Goal: Transaction & Acquisition: Purchase product/service

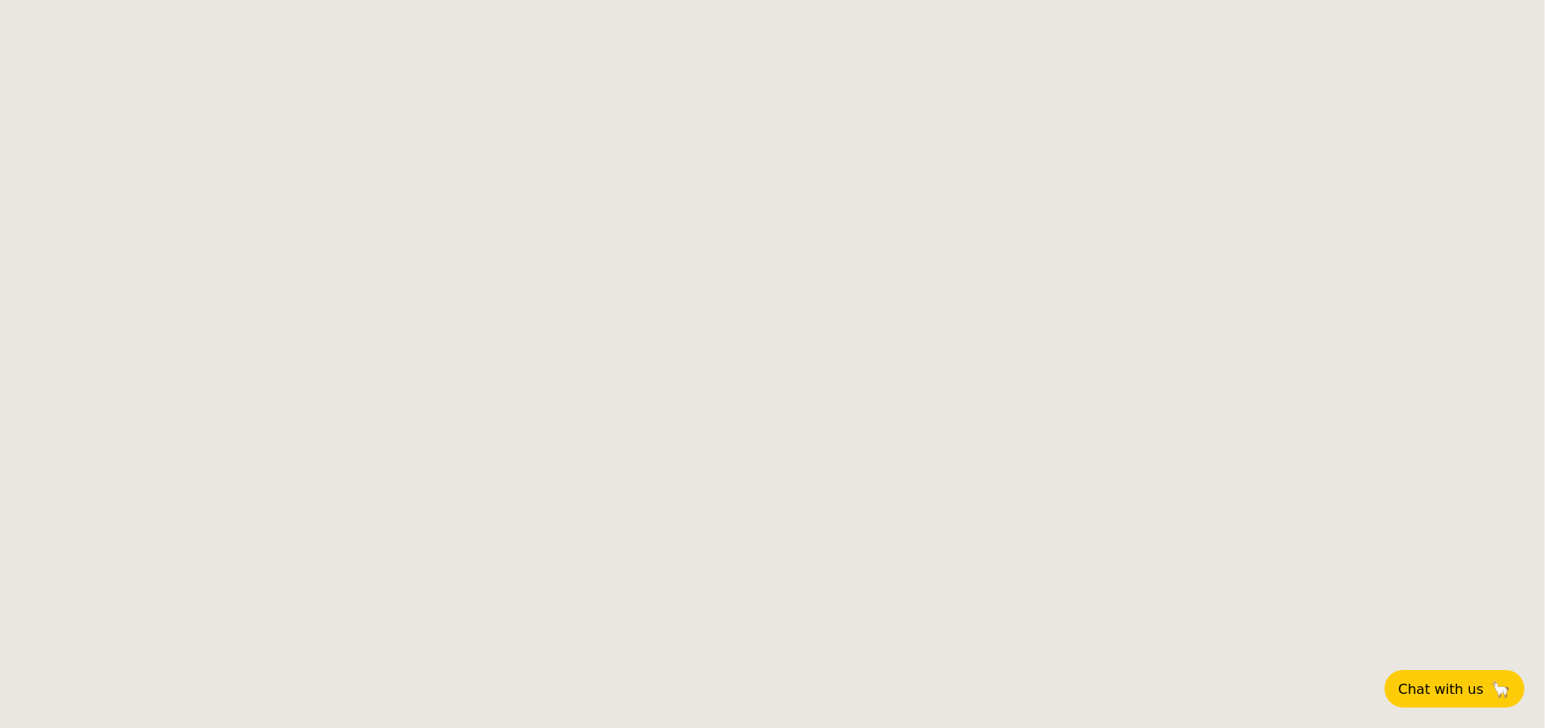
select select
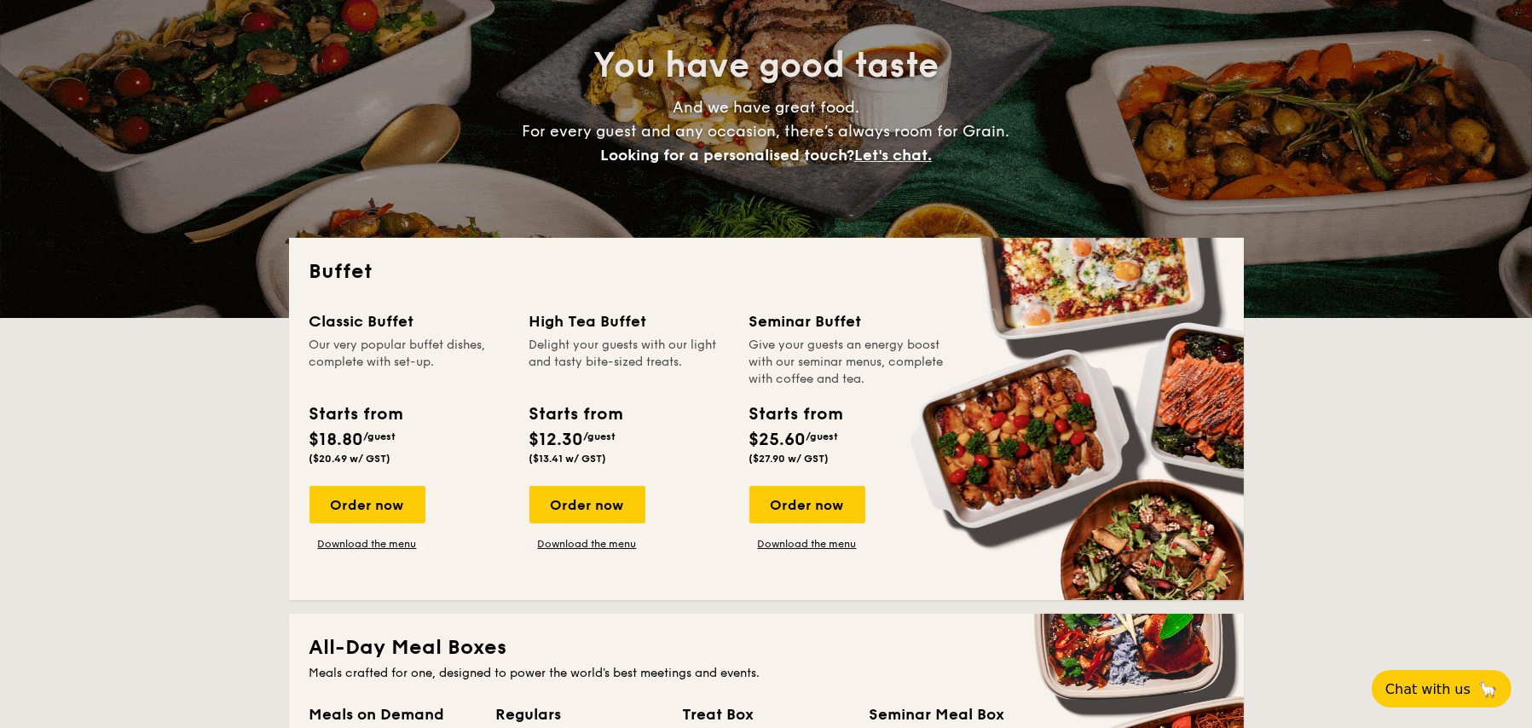
scroll to position [256, 0]
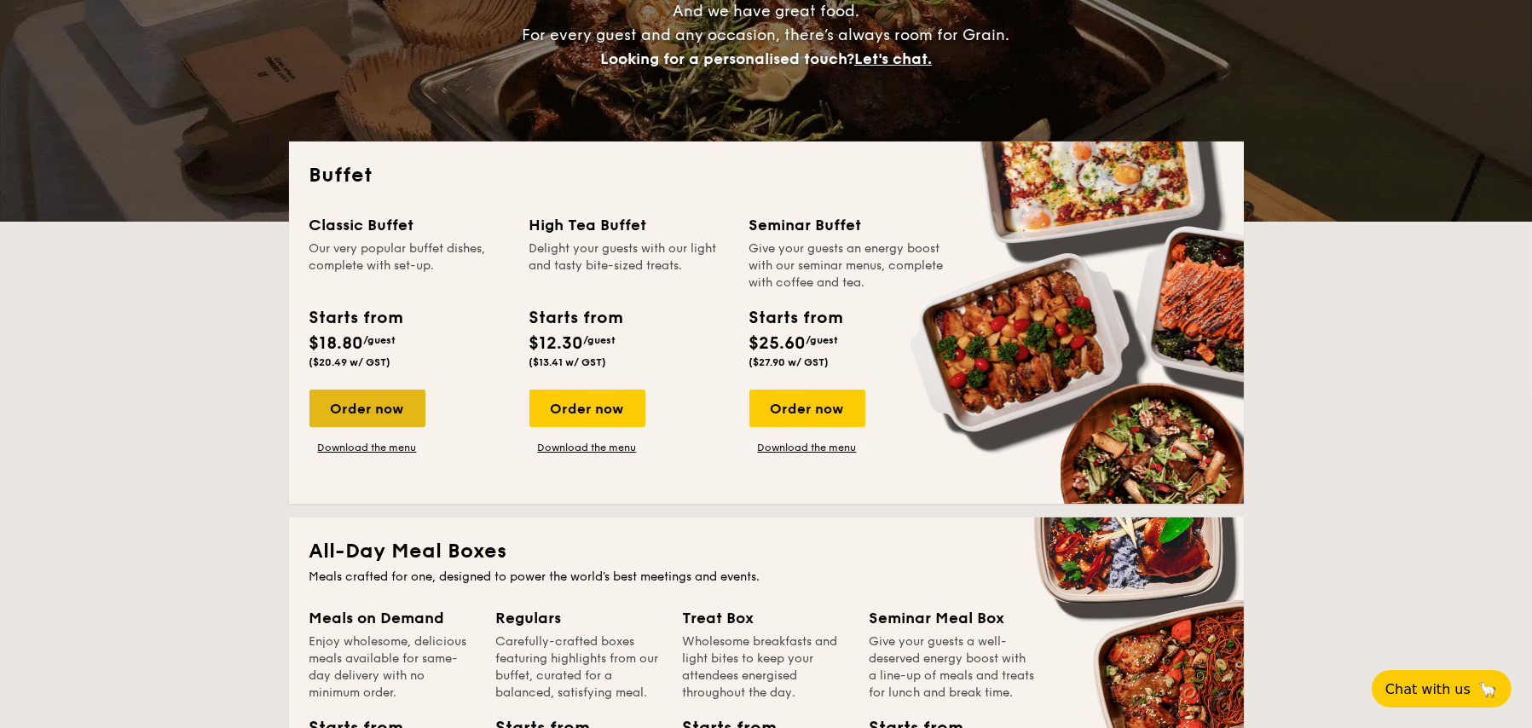
click at [377, 415] on div "Order now" at bounding box center [368, 409] width 116 height 38
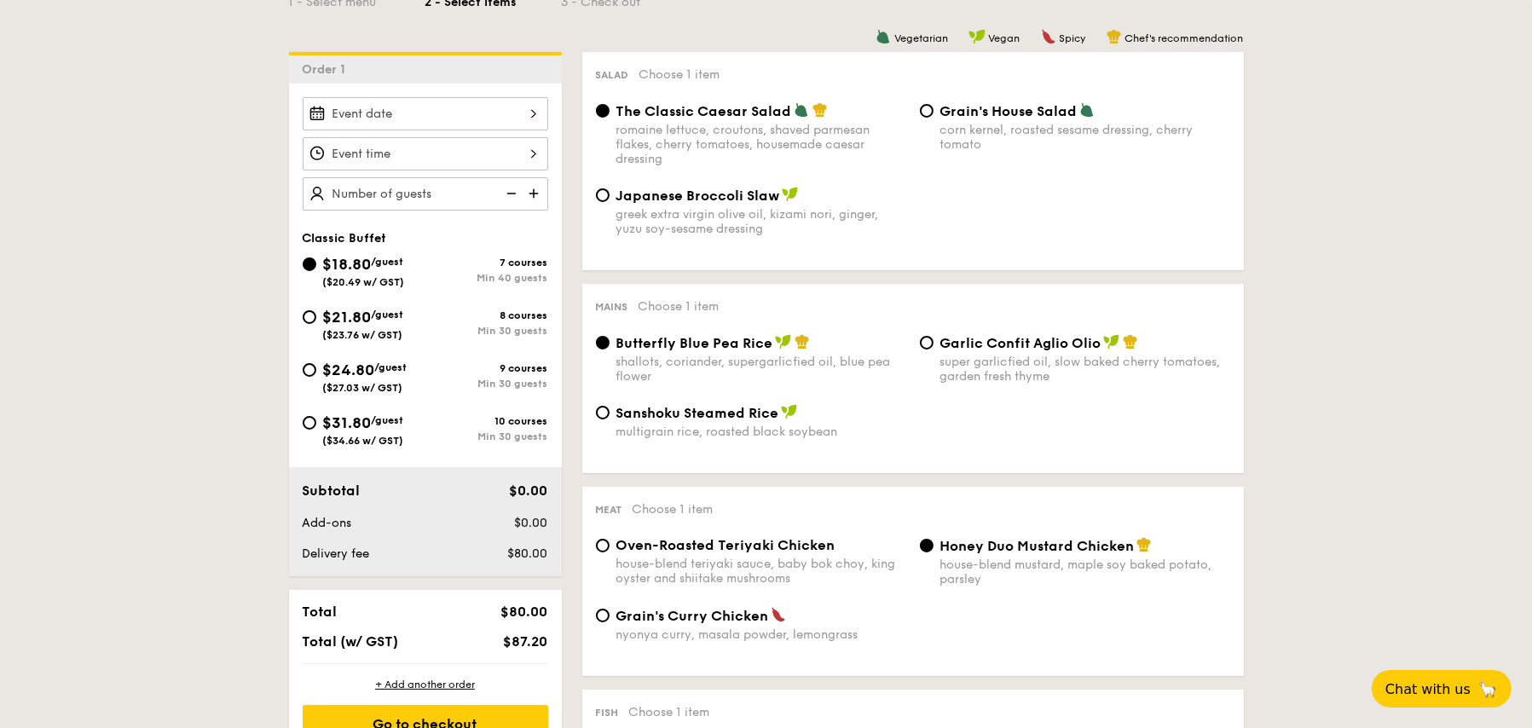
scroll to position [426, 0]
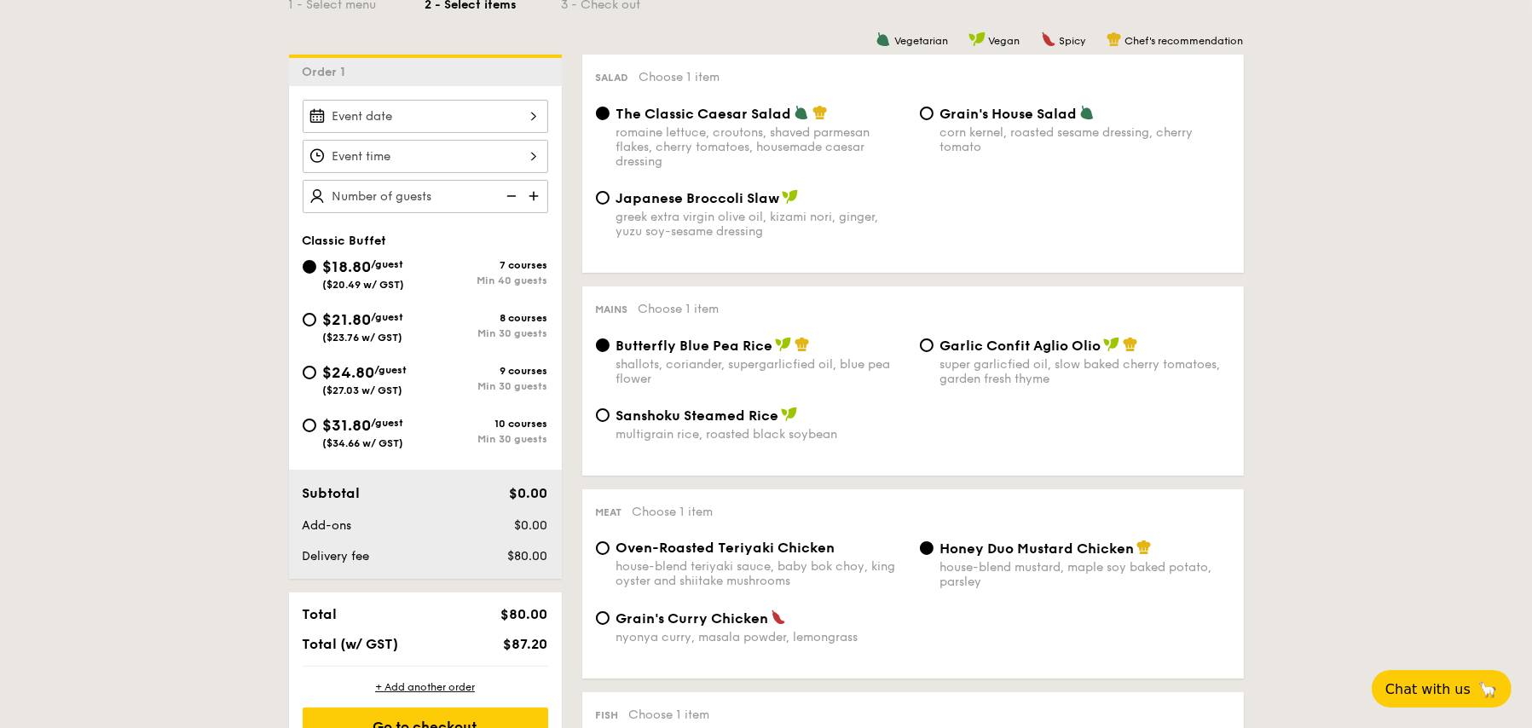
click at [501, 190] on img at bounding box center [510, 196] width 26 height 32
click at [515, 196] on img at bounding box center [510, 196] width 26 height 32
click at [423, 155] on div "12 1 2 3 4 5 6 7 8 9 10 11 00 15 30 45 am pm Cancel OK" at bounding box center [426, 156] width 246 height 33
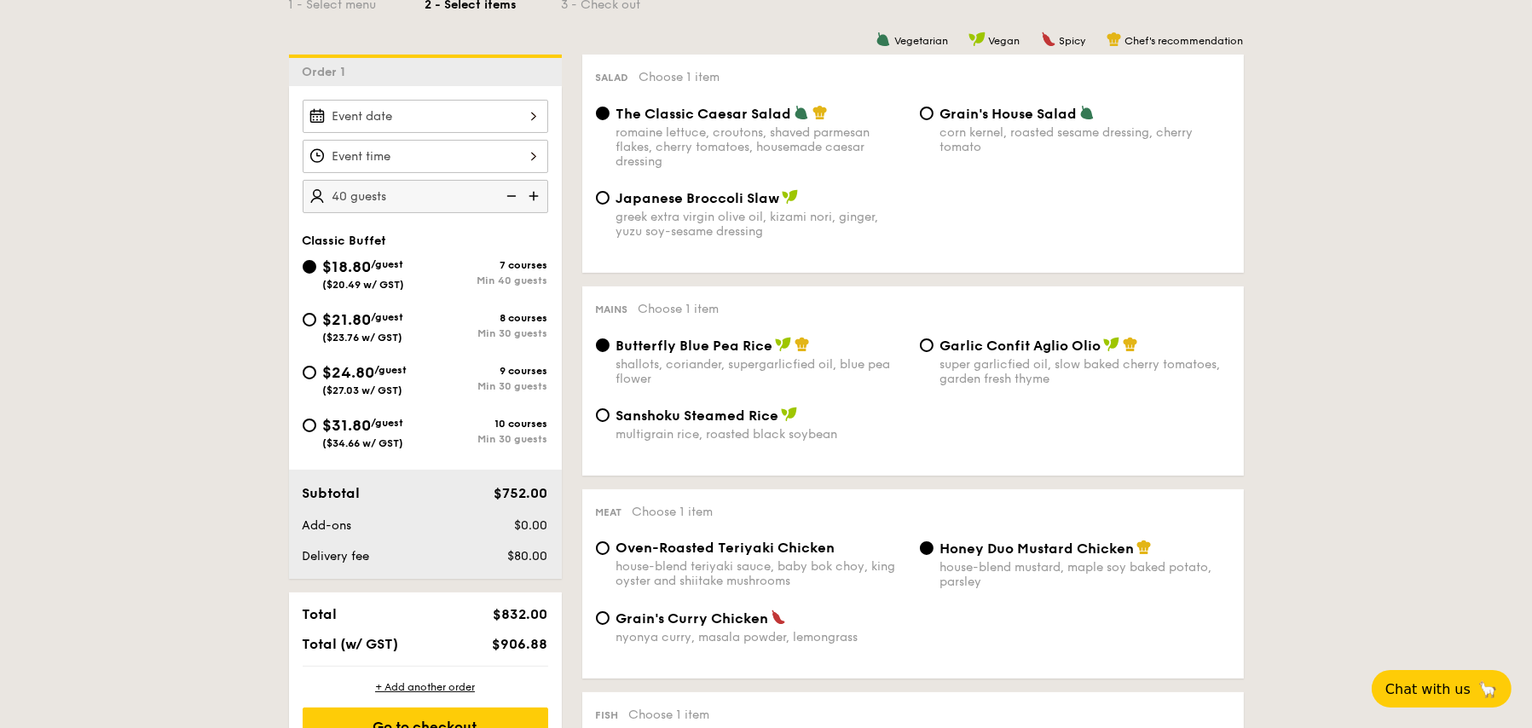
scroll to position [191, 0]
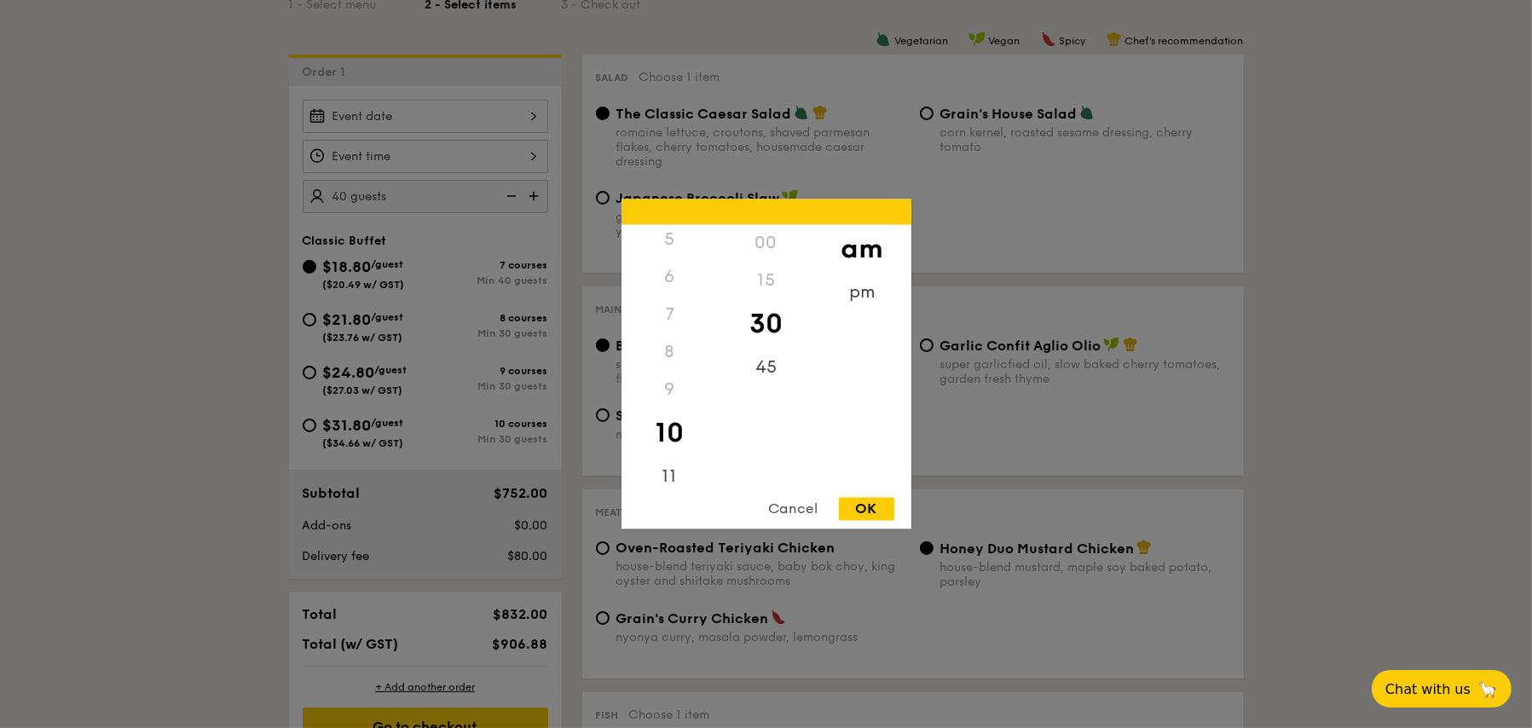
click at [195, 369] on div at bounding box center [766, 364] width 1532 height 728
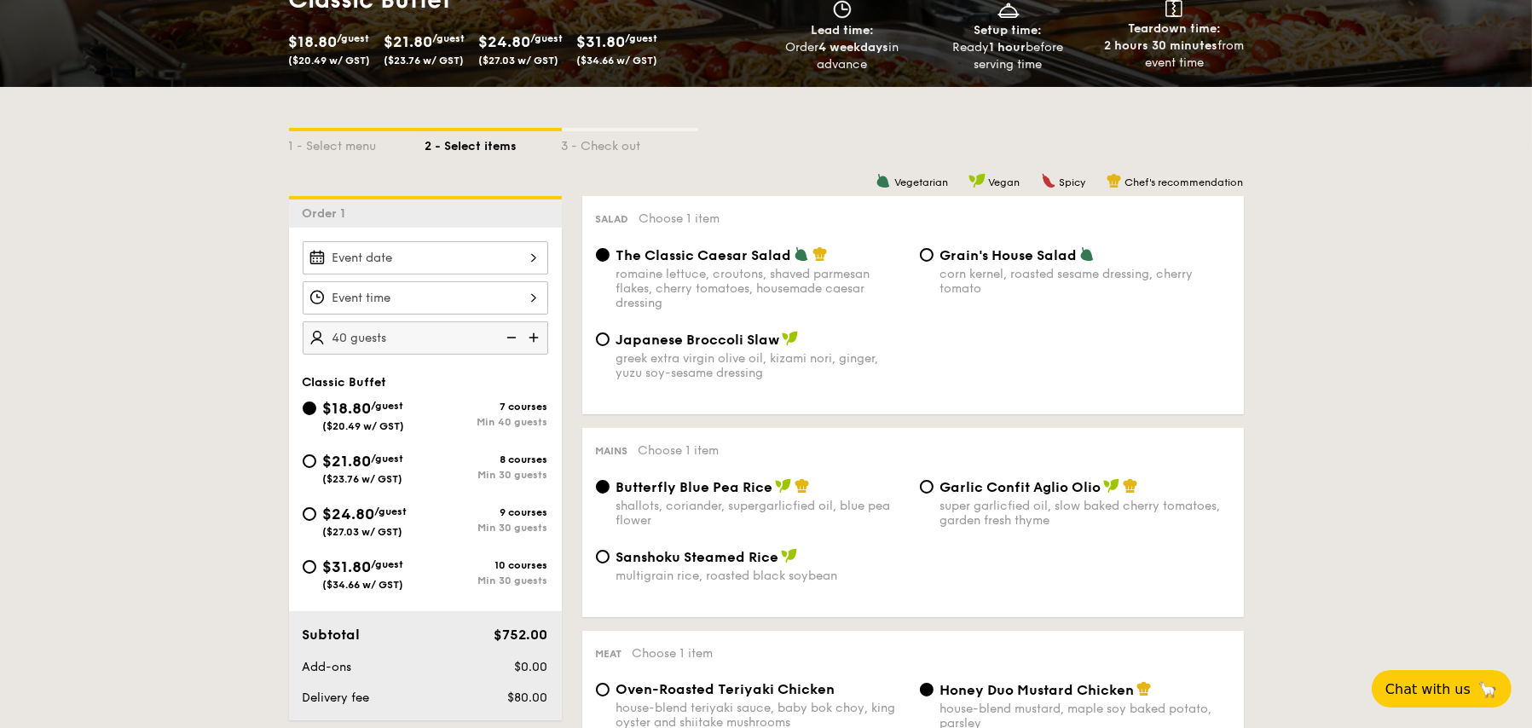
scroll to position [256, 0]
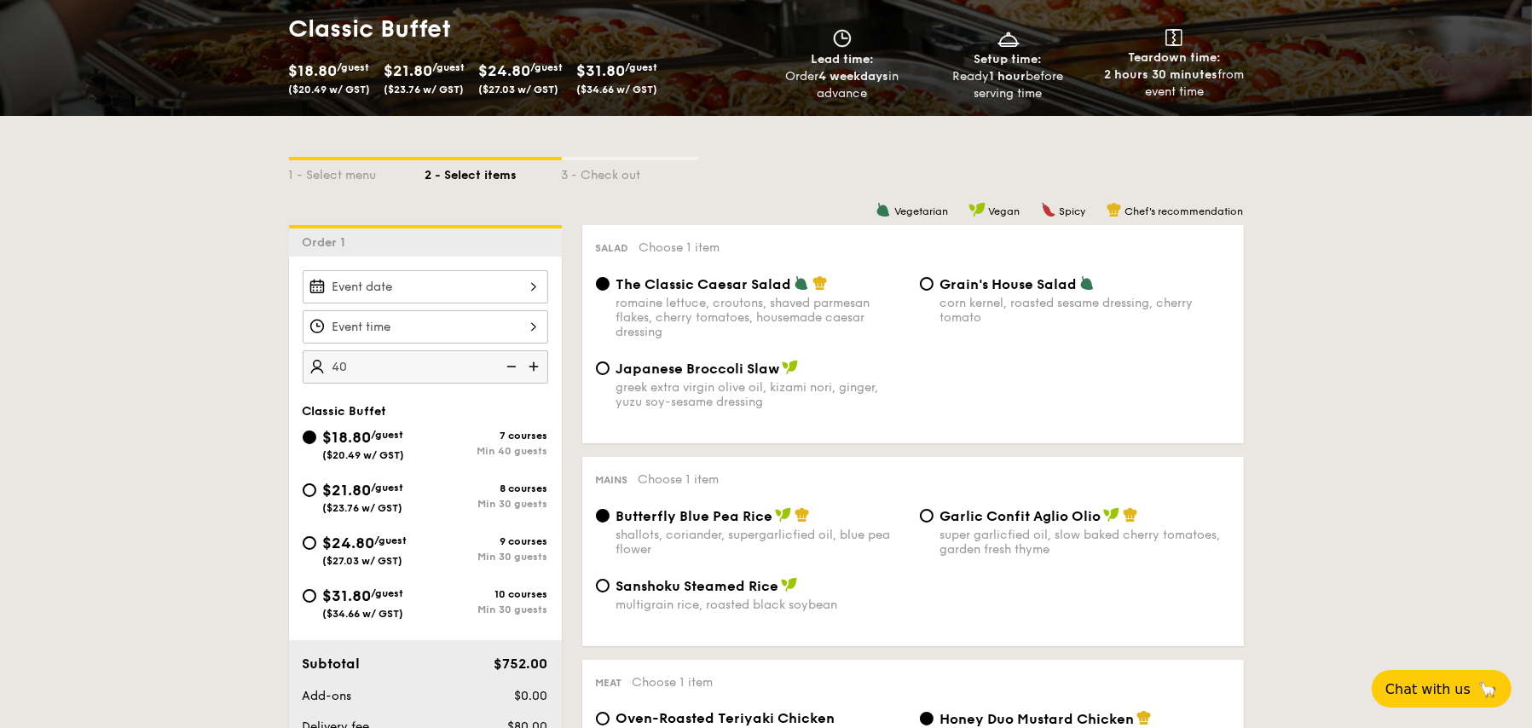
click at [513, 367] on img at bounding box center [510, 366] width 26 height 32
click at [512, 367] on img at bounding box center [510, 366] width 26 height 32
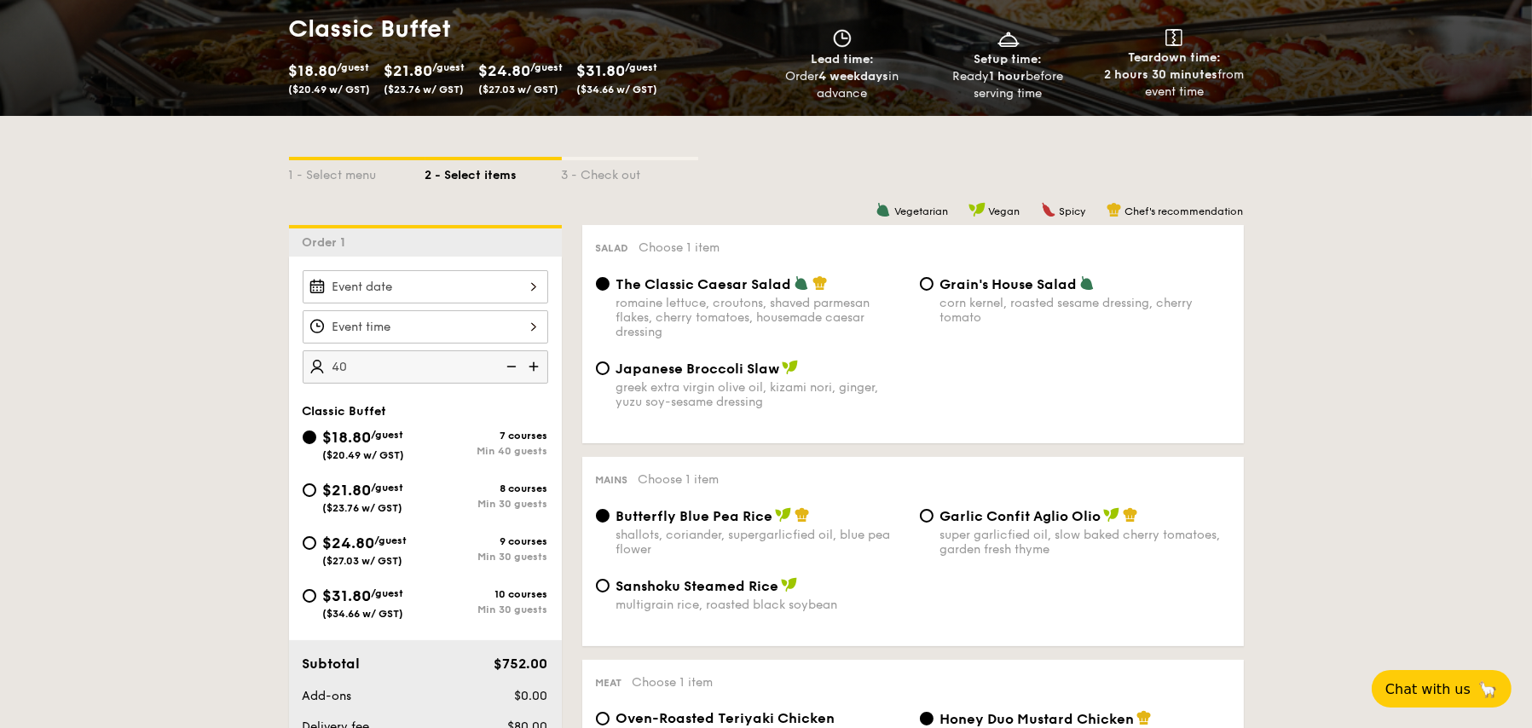
click at [512, 367] on img at bounding box center [510, 366] width 26 height 32
click at [536, 367] on img at bounding box center [536, 366] width 26 height 32
click at [514, 362] on img at bounding box center [510, 366] width 26 height 32
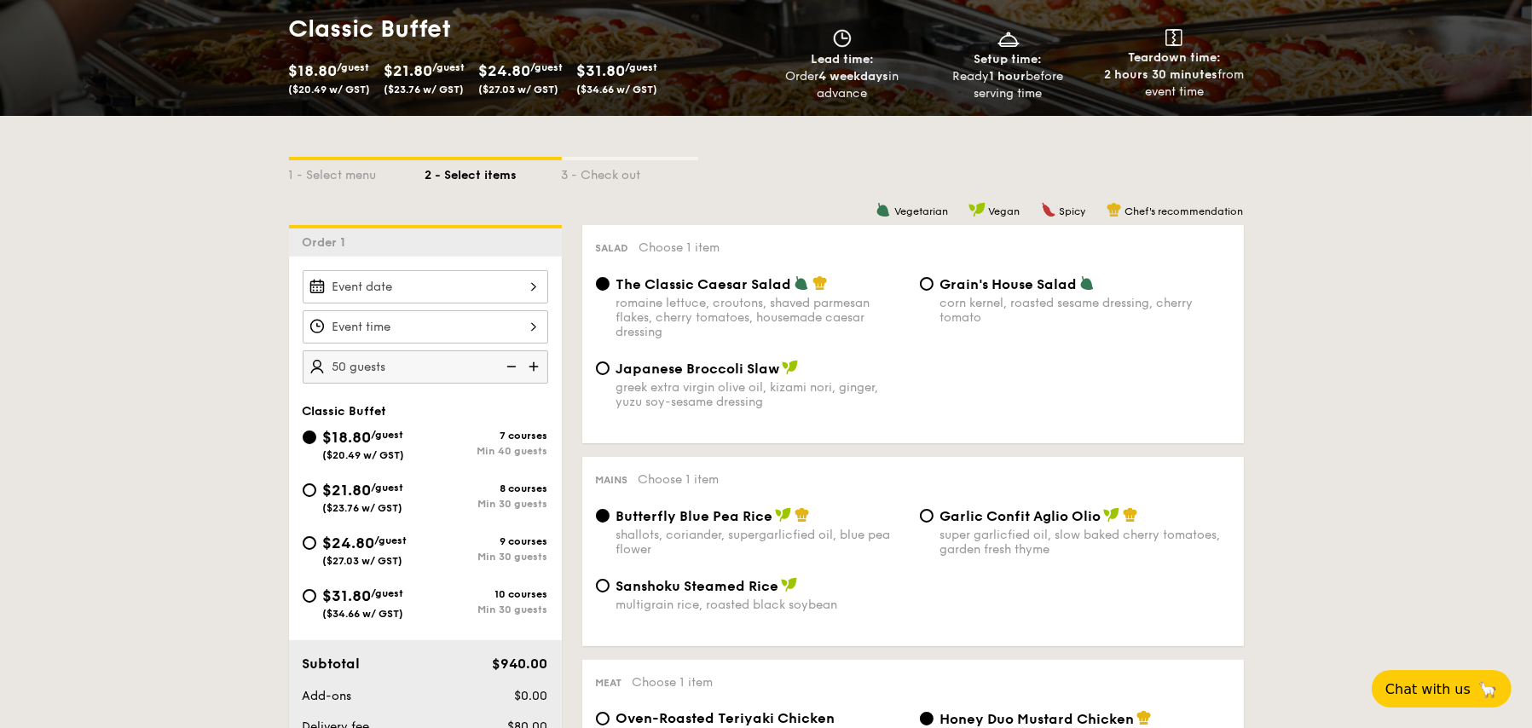
click at [514, 362] on img at bounding box center [510, 366] width 26 height 32
click at [512, 362] on img at bounding box center [510, 366] width 26 height 32
type input "40 guests"
click at [512, 362] on img at bounding box center [510, 366] width 26 height 32
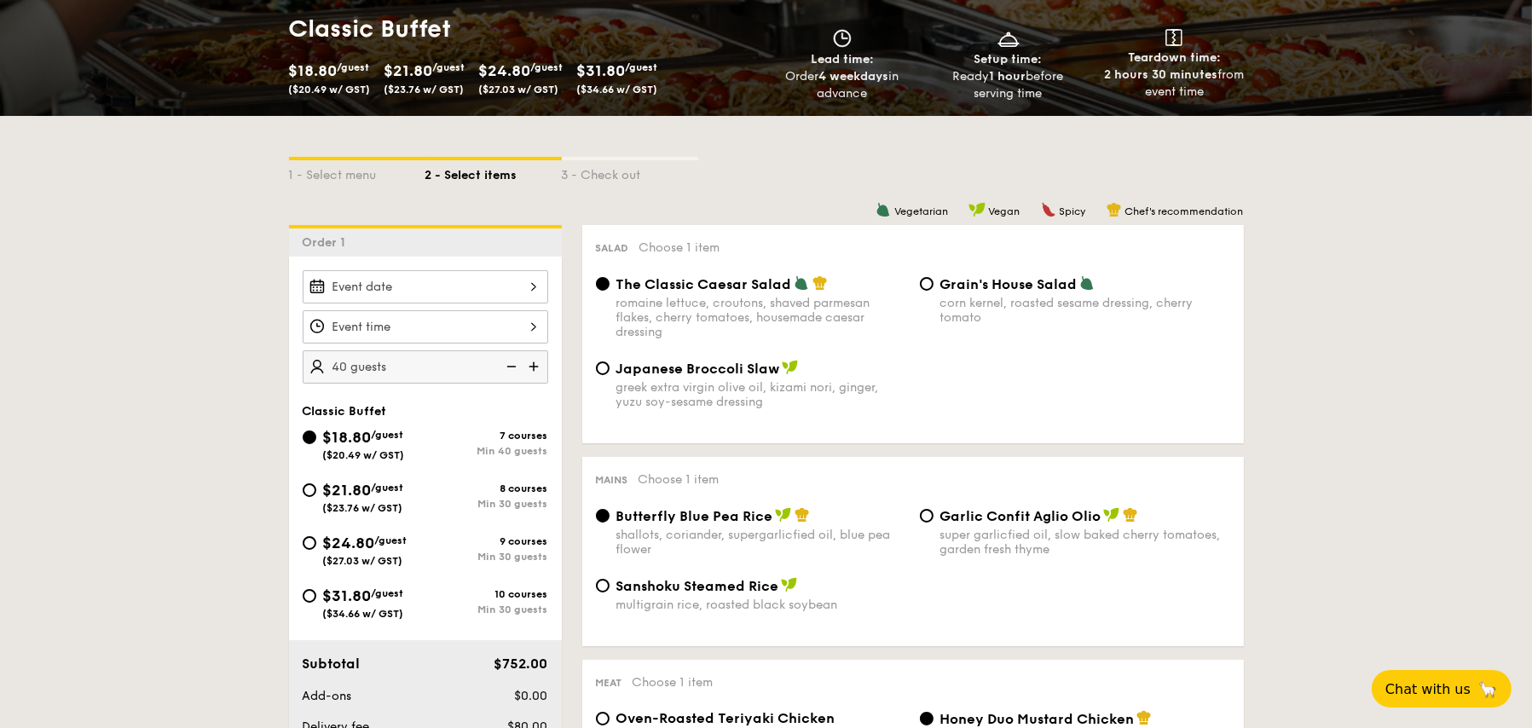
click at [512, 362] on img at bounding box center [510, 366] width 26 height 32
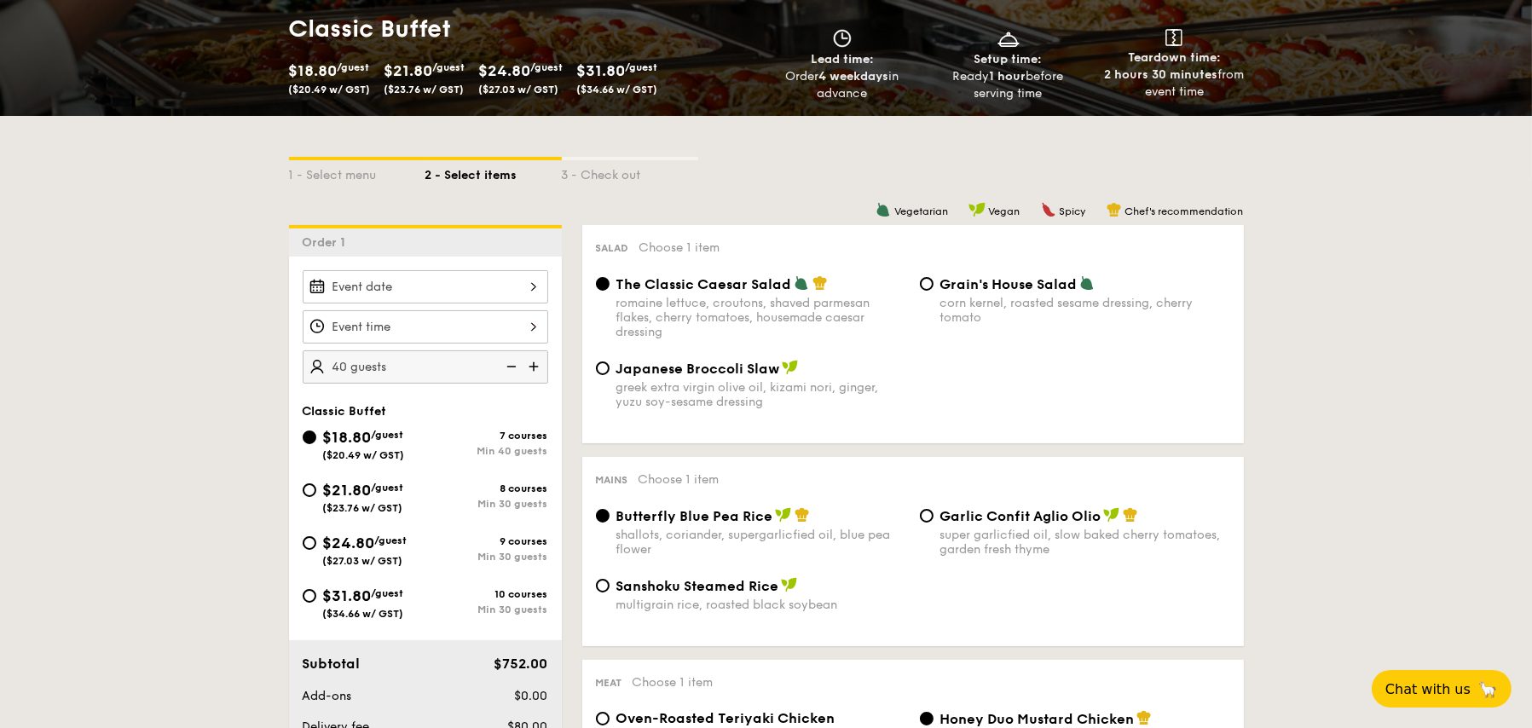
select select
